Goal: Information Seeking & Learning: Learn about a topic

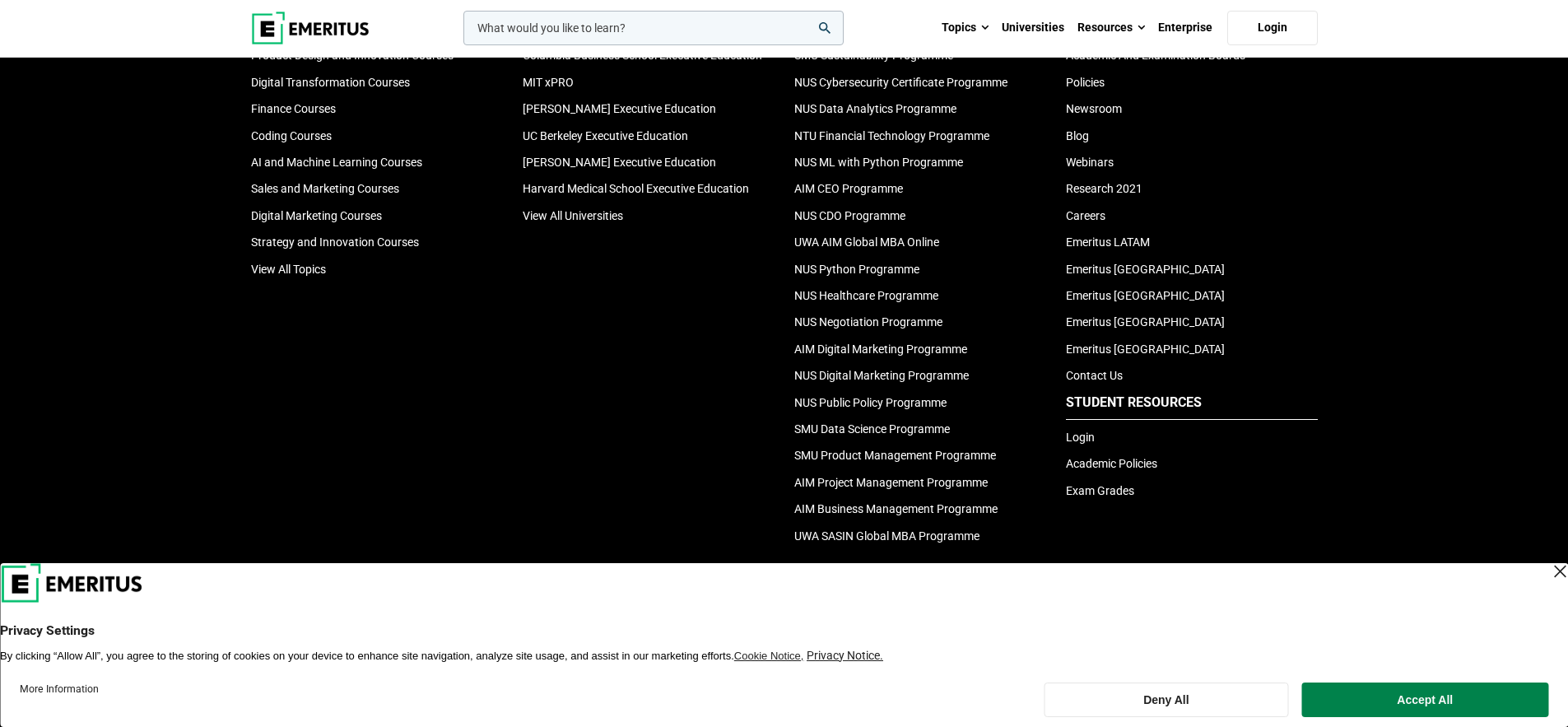
scroll to position [5739, 0]
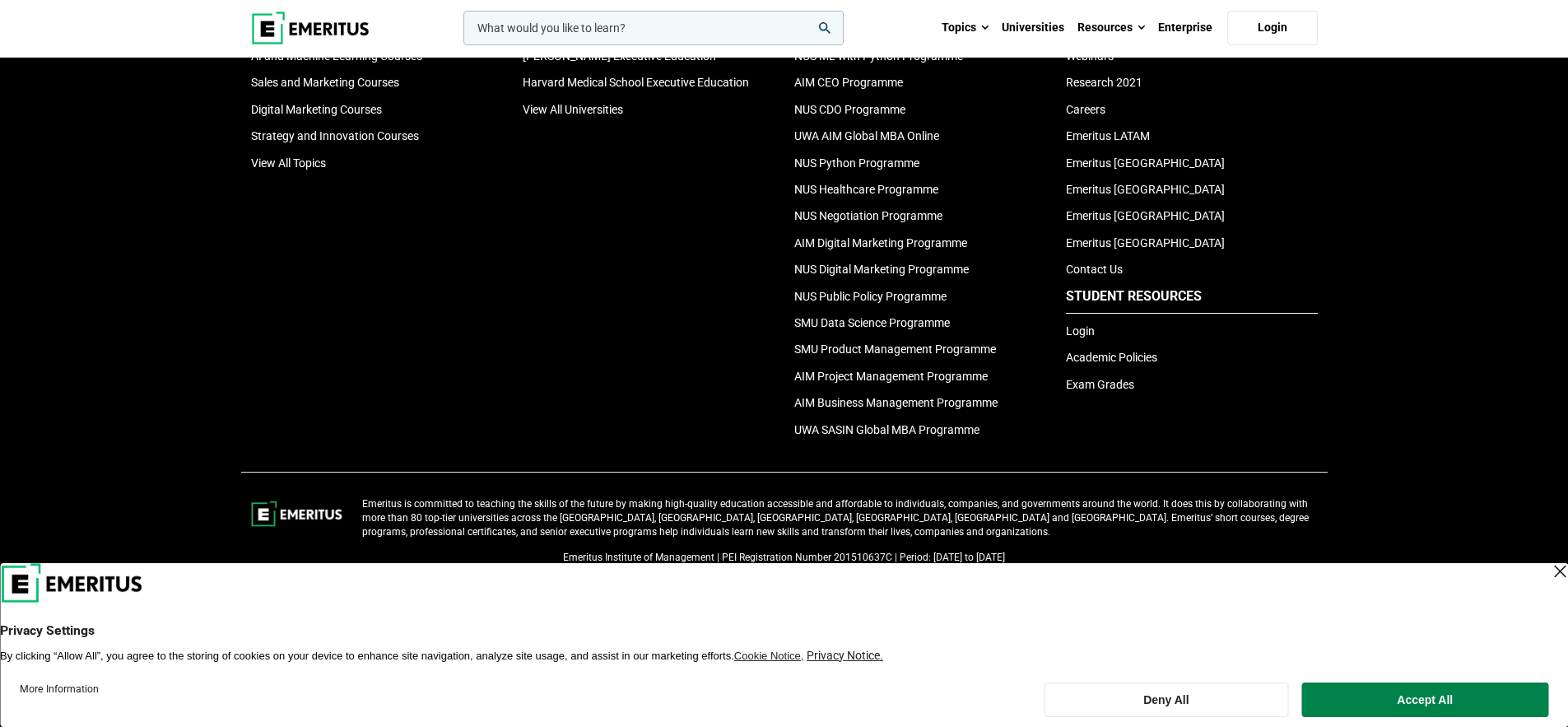
click at [1548, 569] on div "Close Layer" at bounding box center [1559, 571] width 23 height 23
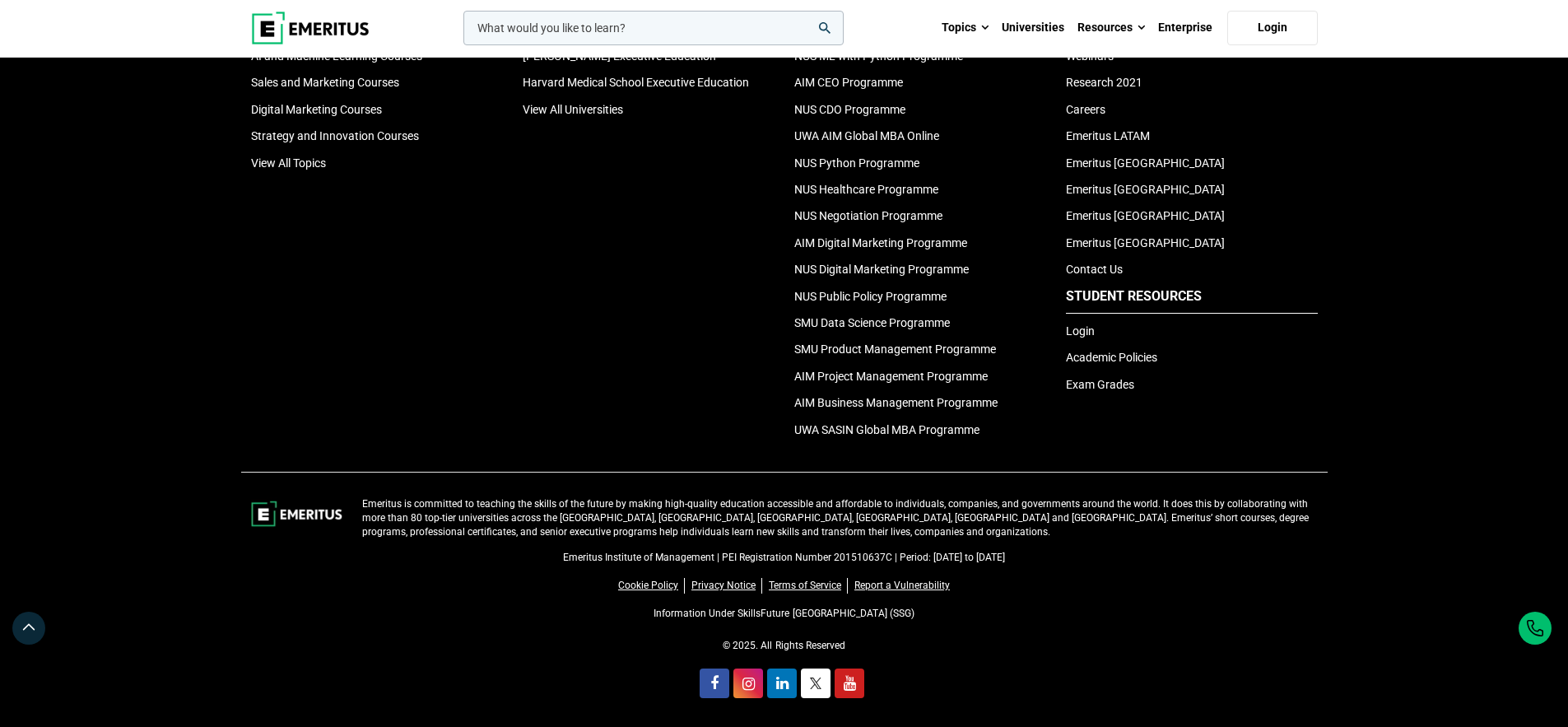
click at [713, 25] on input "woocommerce-product-search-field-0" at bounding box center [653, 28] width 380 height 35
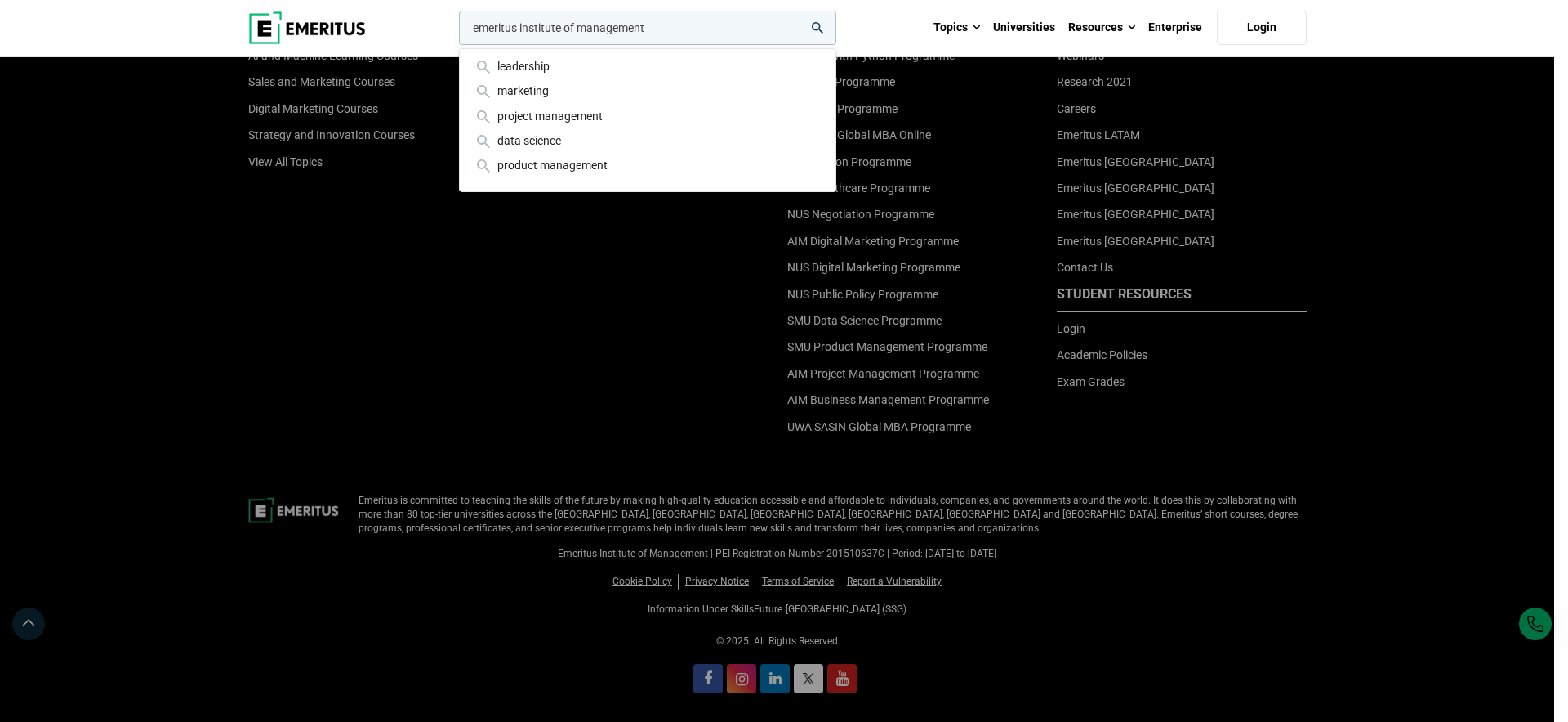
type input "emeritus institute of management"
click at [455, 32] on button "search" at bounding box center [455, 32] width 0 height 0
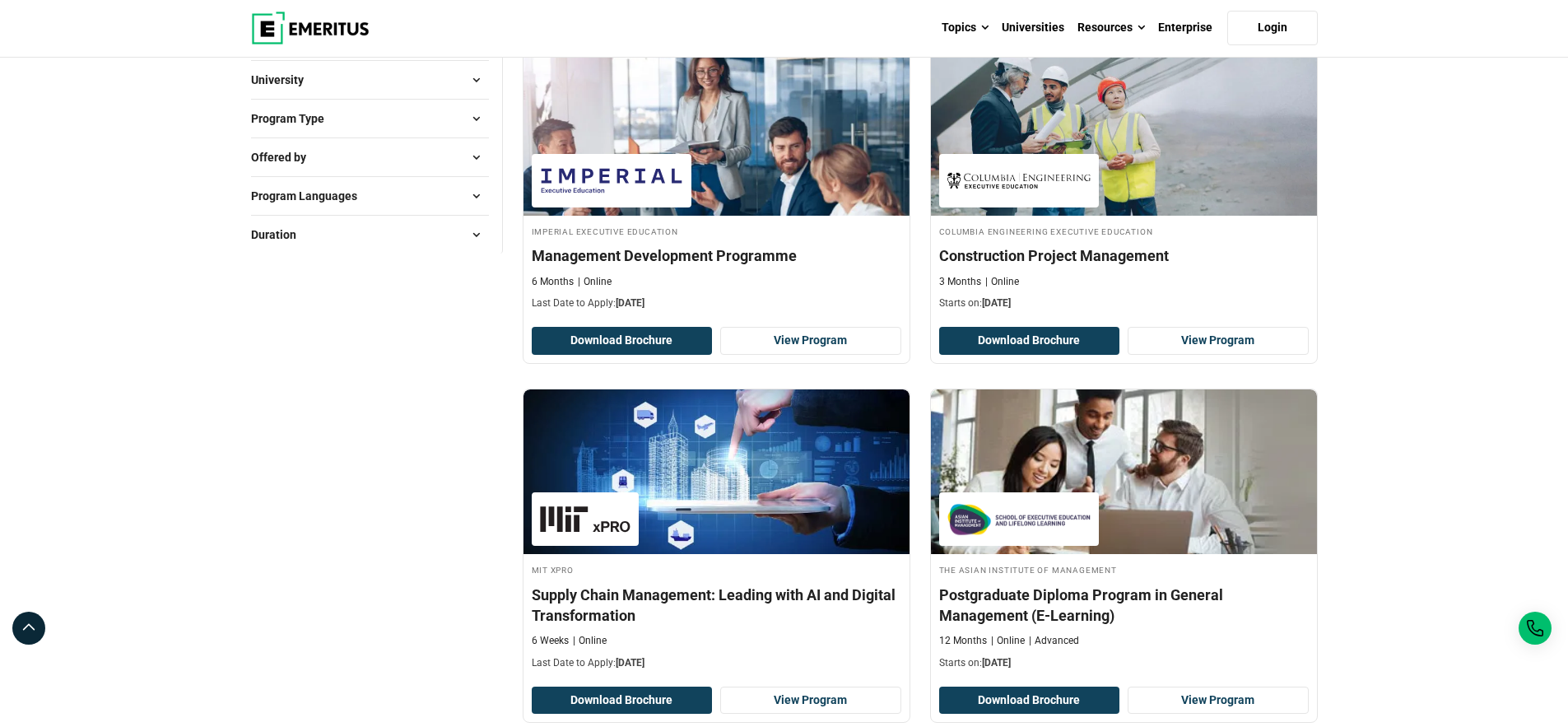
scroll to position [289, 0]
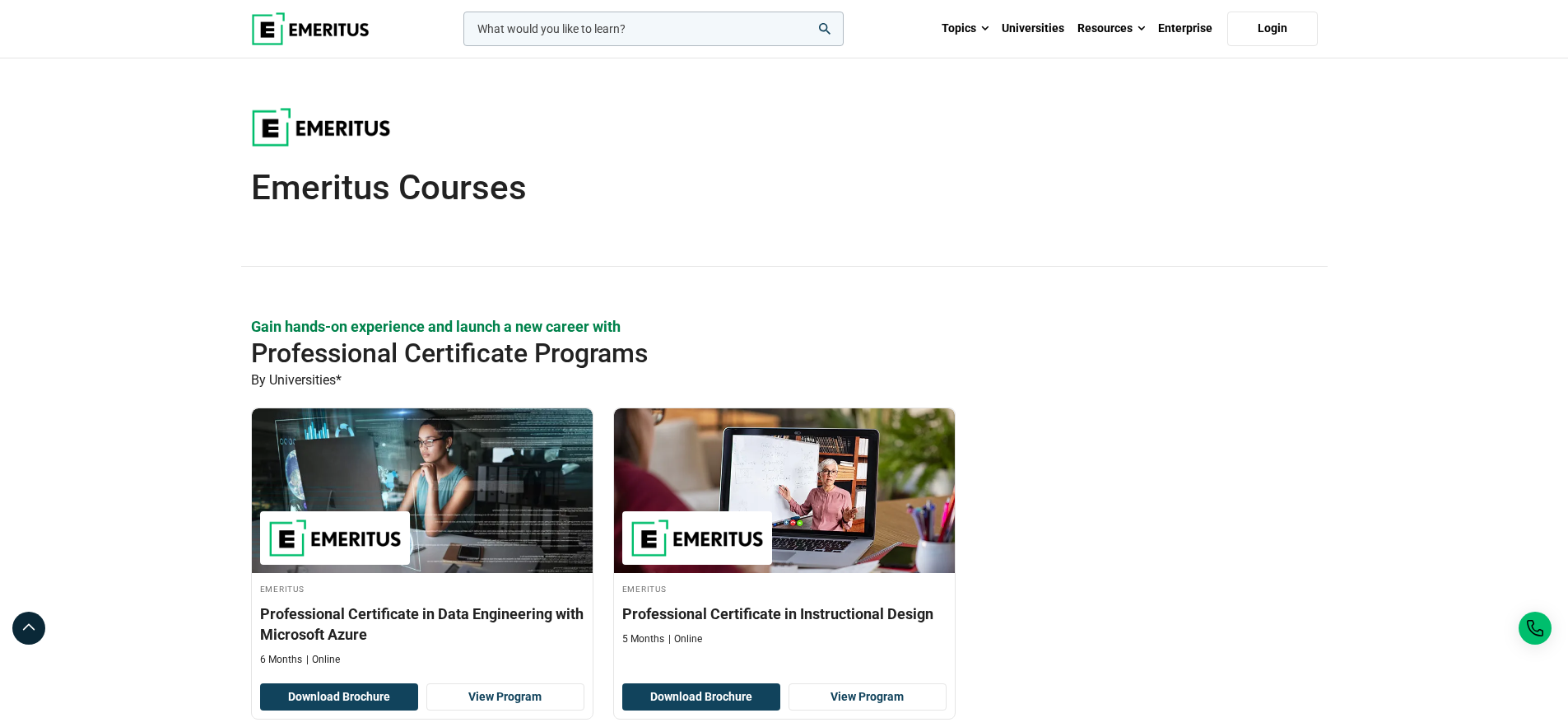
scroll to position [849, 0]
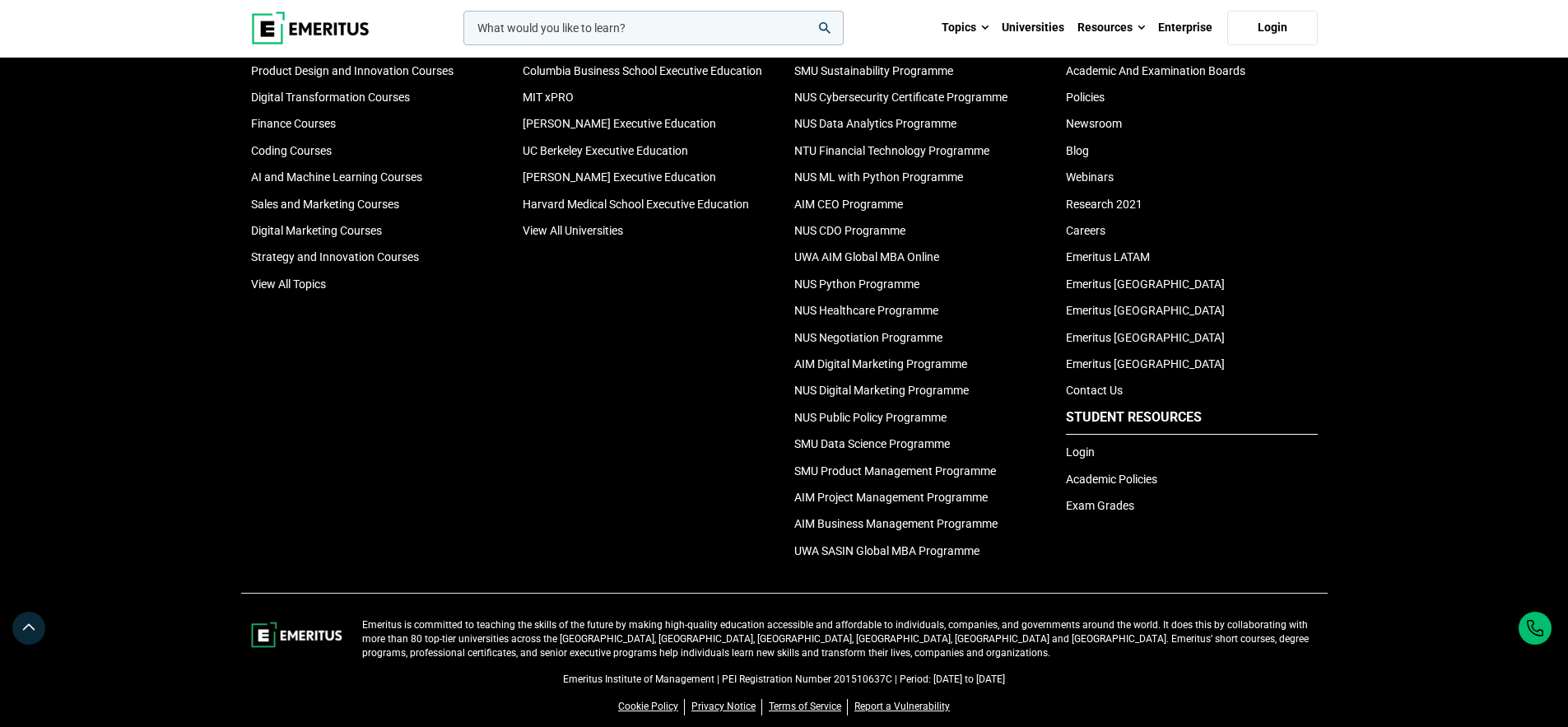
click at [309, 38] on img at bounding box center [310, 28] width 118 height 33
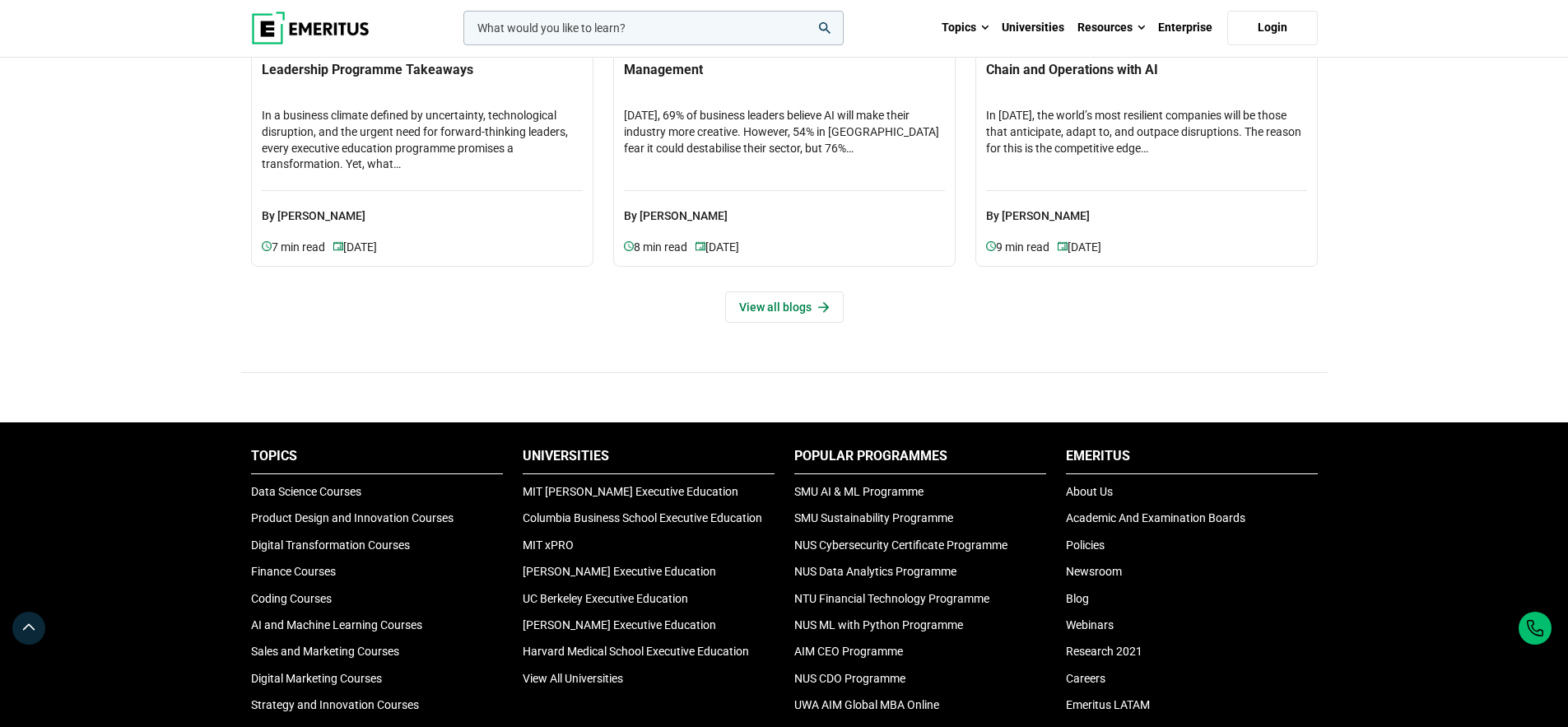
scroll to position [5739, 0]
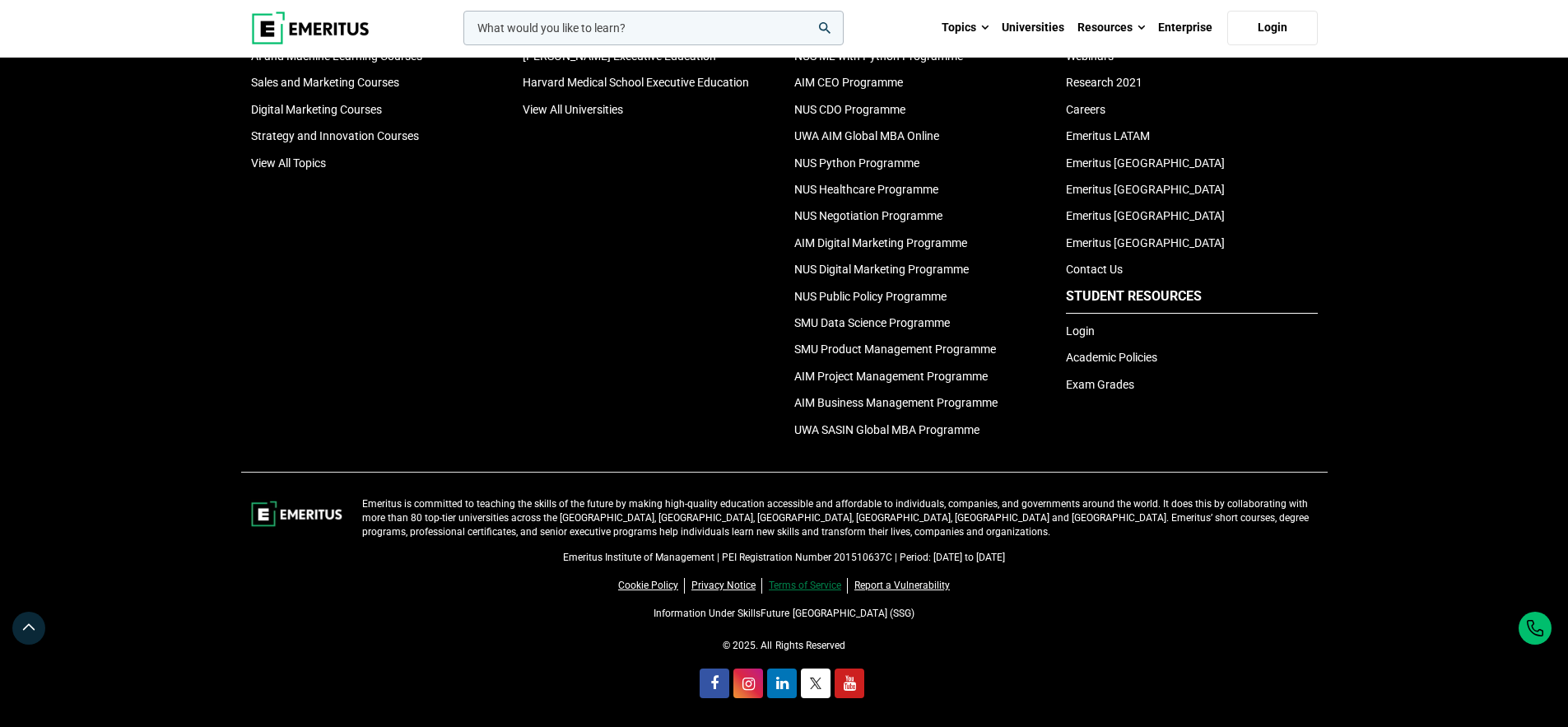
click at [801, 586] on link "Terms of Service" at bounding box center [808, 586] width 79 height 15
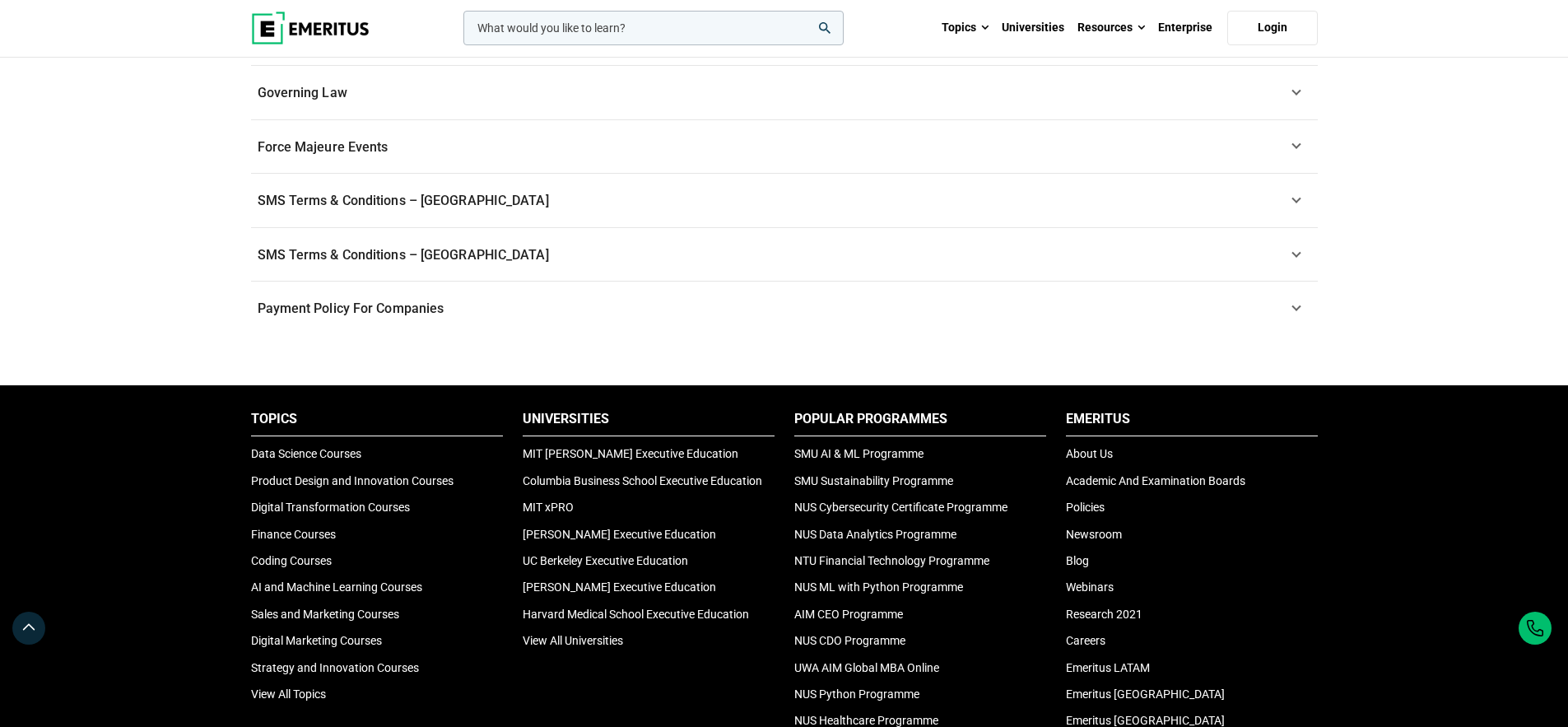
scroll to position [2058, 0]
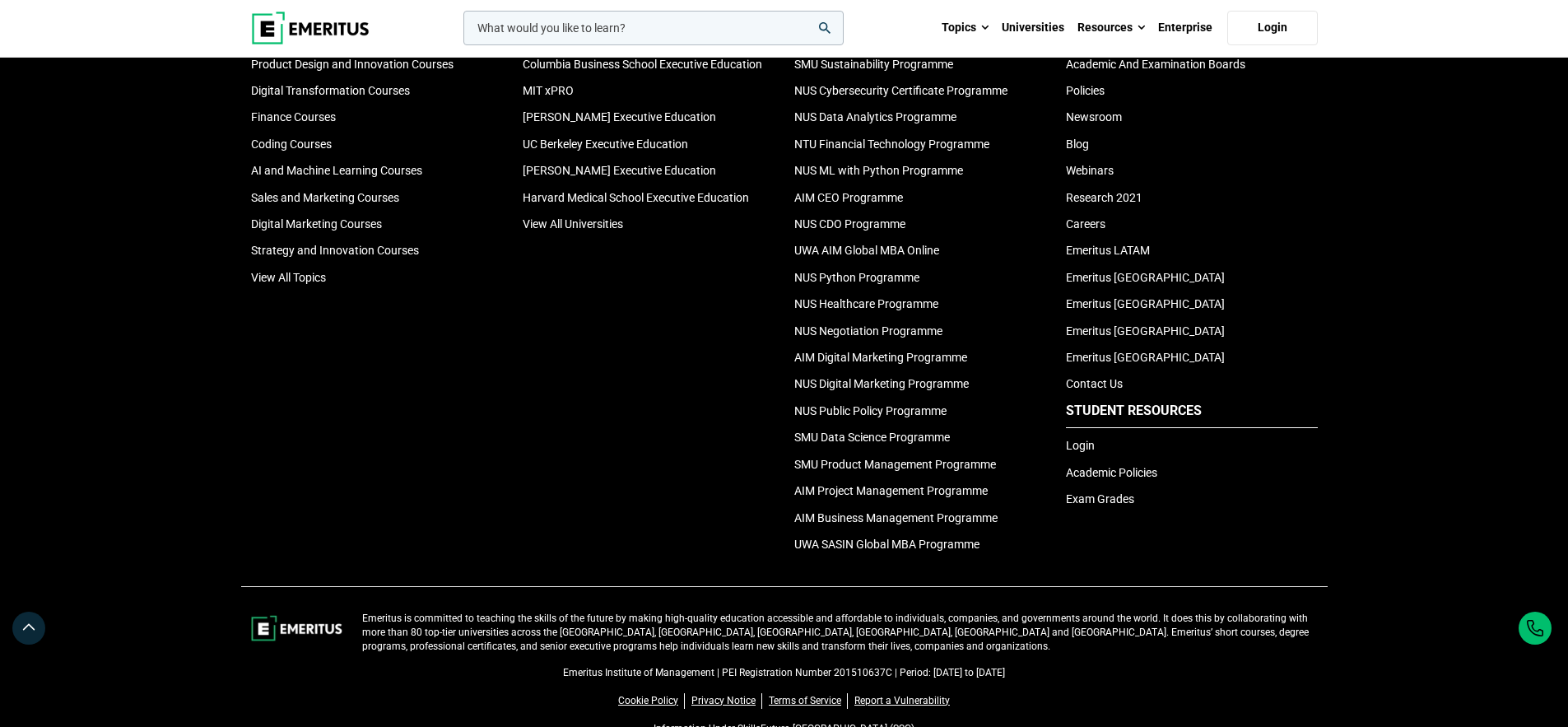
scroll to position [3315, 0]
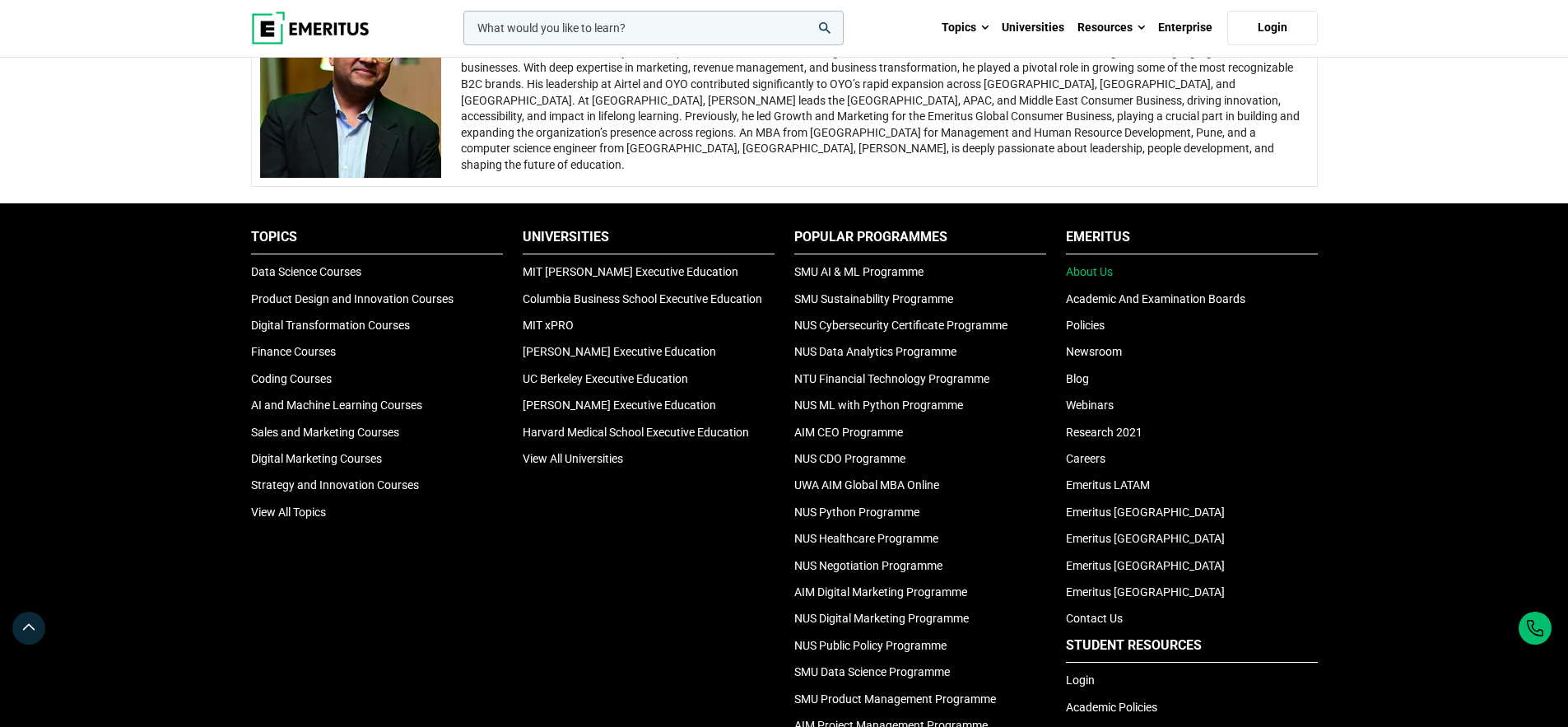
click at [1087, 277] on link "About Us" at bounding box center [1089, 272] width 46 height 14
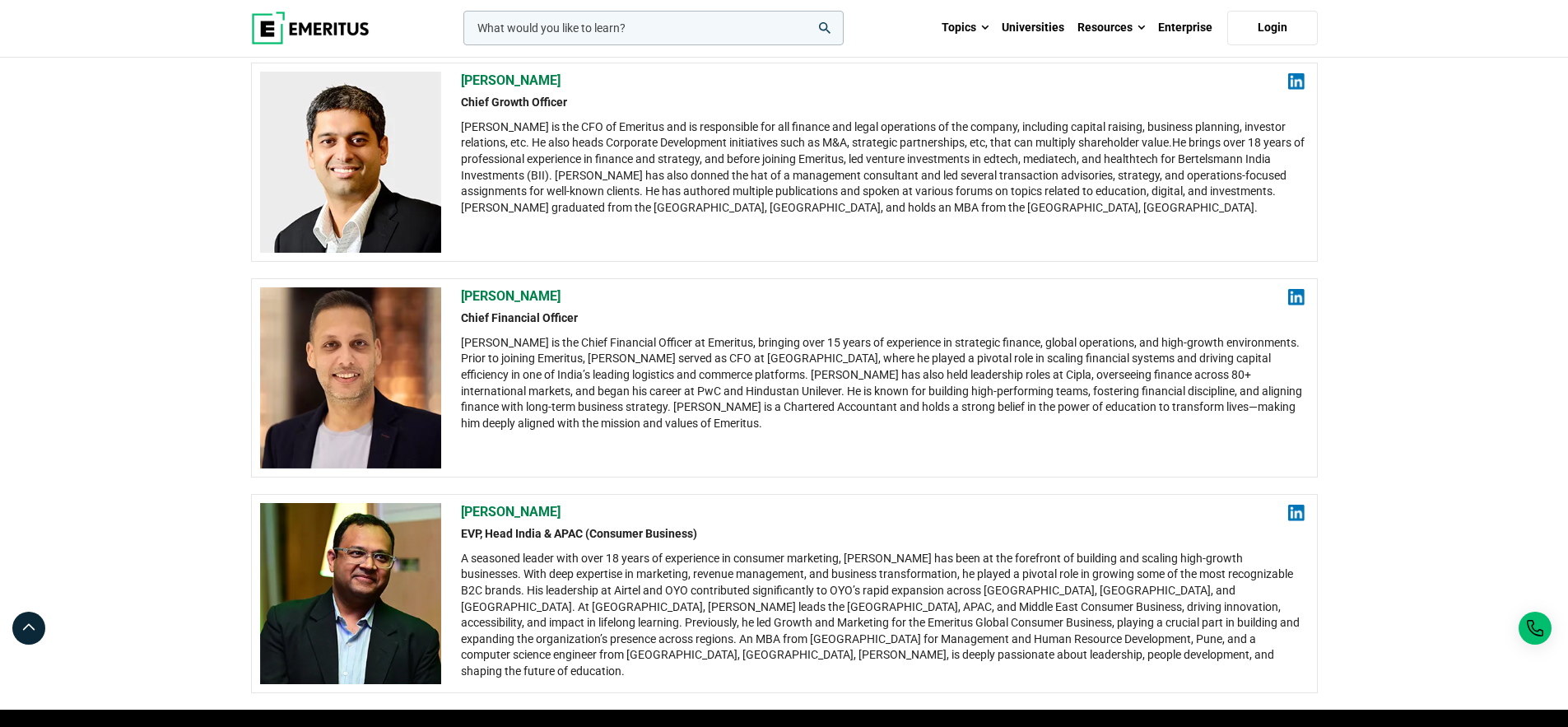
scroll to position [3664, 0]
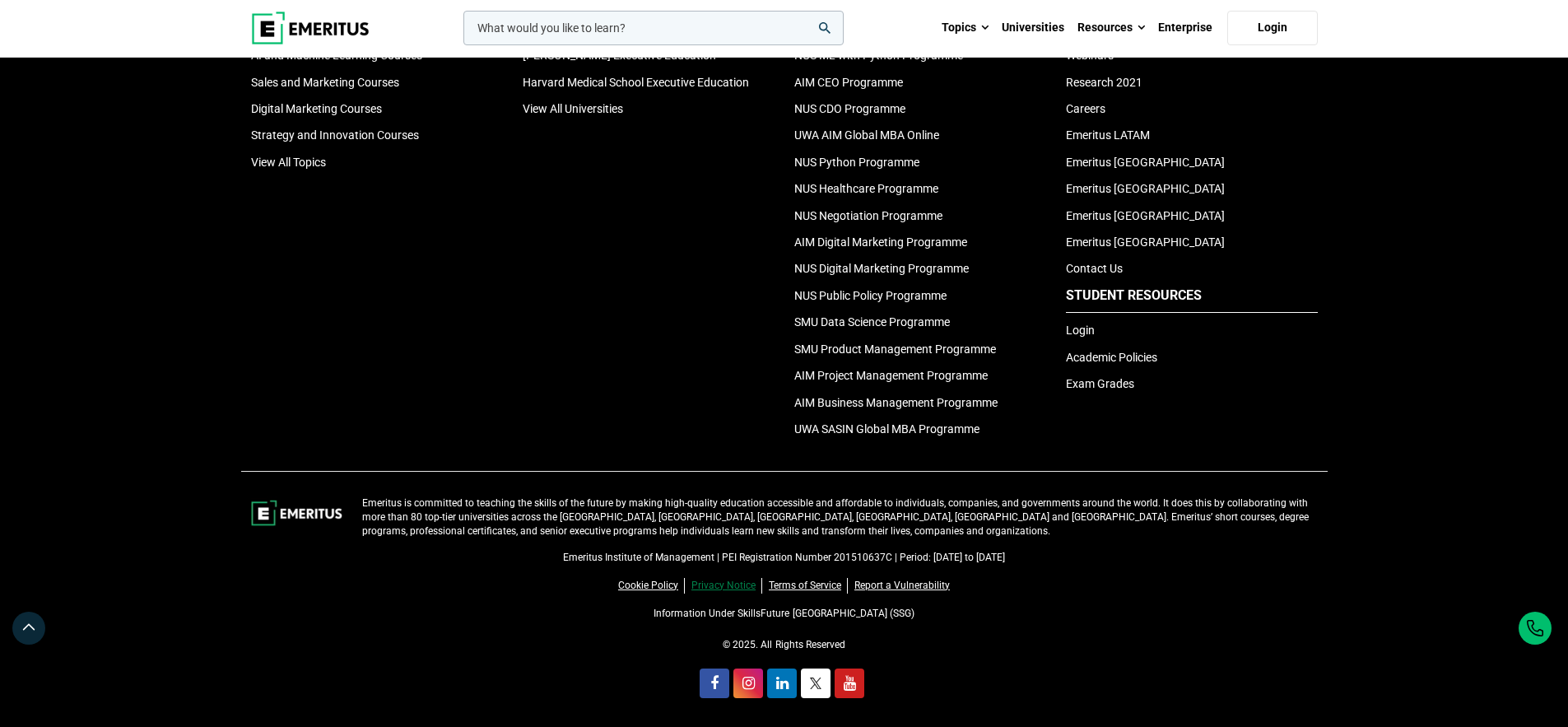
click at [709, 583] on link "Privacy Notice" at bounding box center [726, 586] width 71 height 15
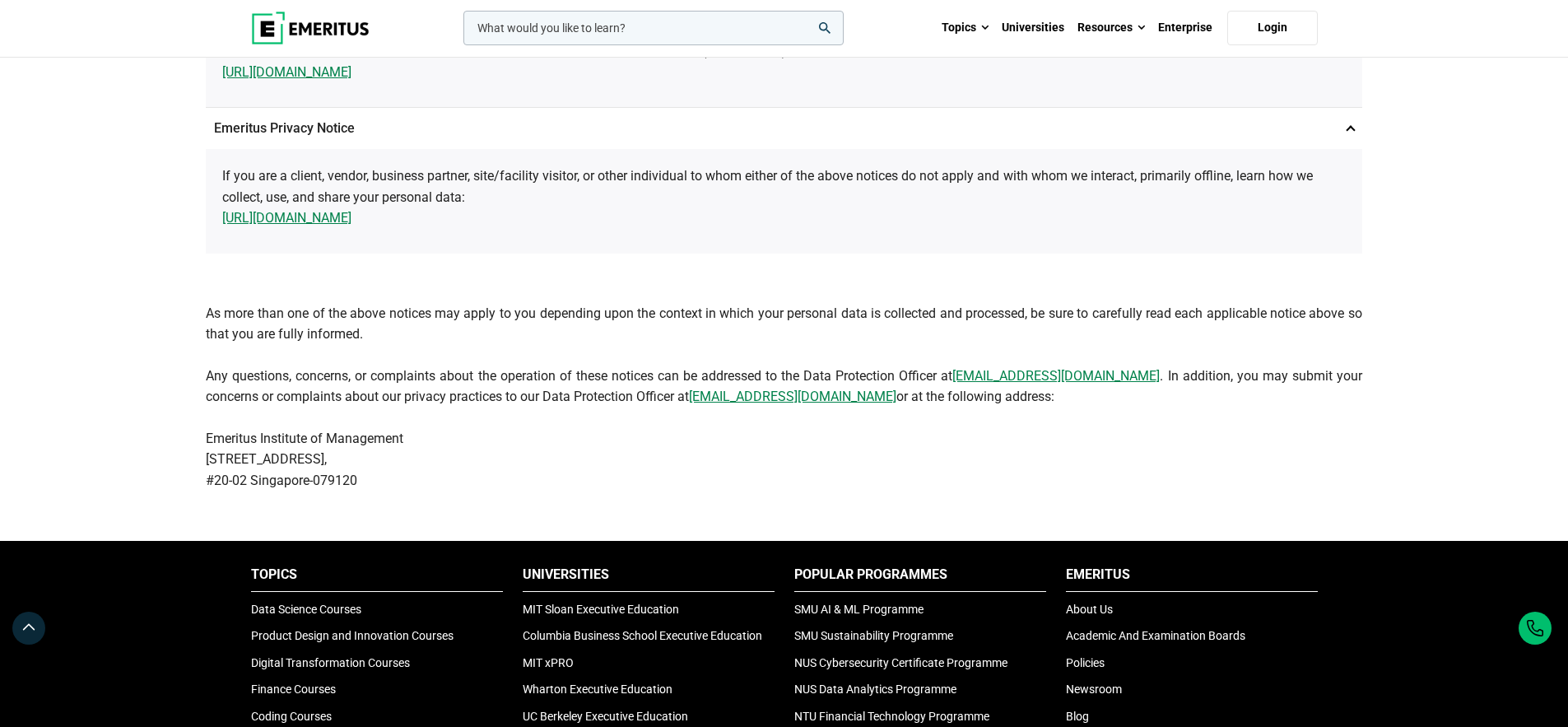
scroll to position [1074, 0]
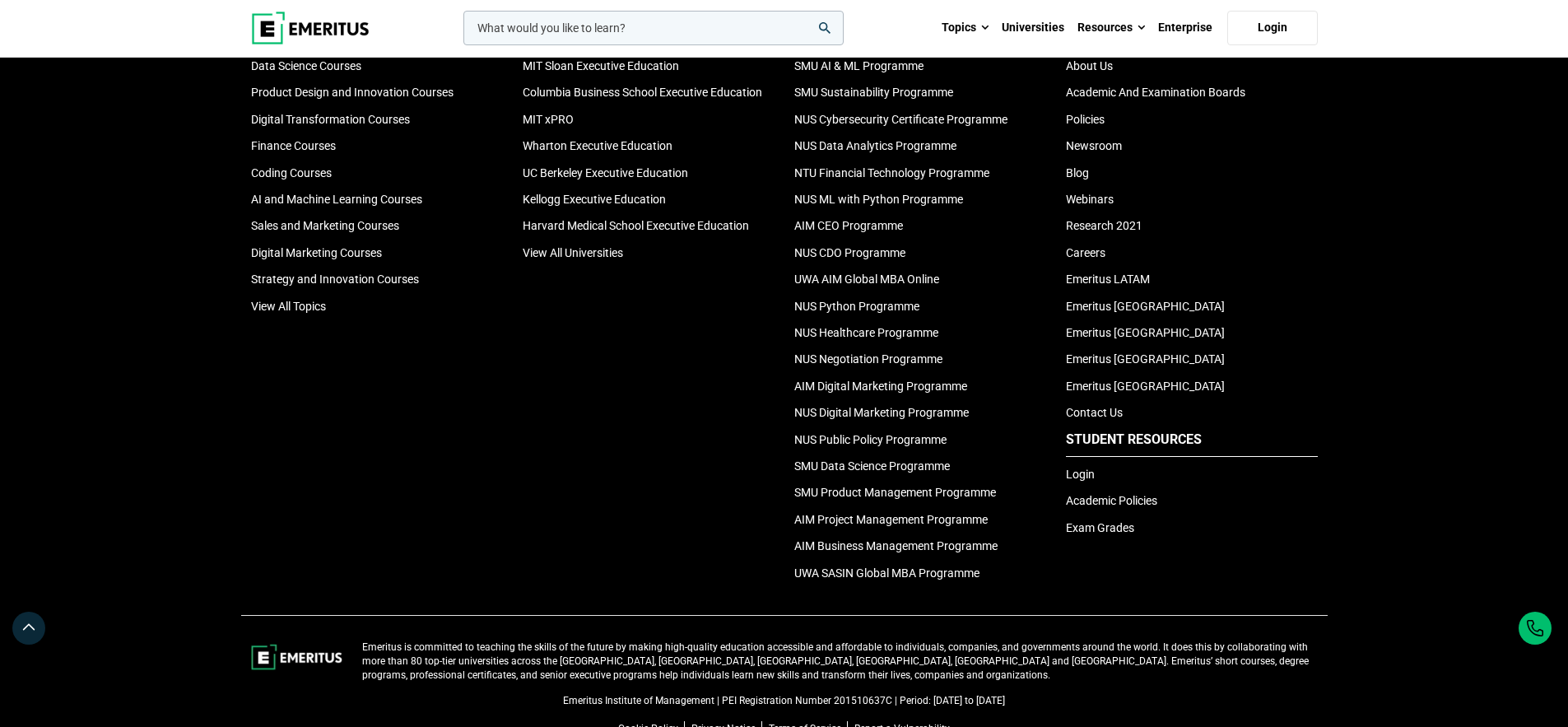
scroll to position [5639, 0]
